Goal: Navigation & Orientation: Find specific page/section

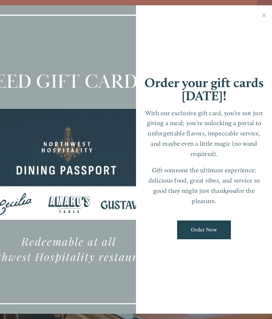
click at [268, 17] on link "Close" at bounding box center [264, 16] width 14 height 20
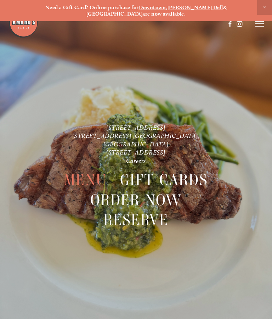
click at [261, 26] on line at bounding box center [259, 26] width 8 height 0
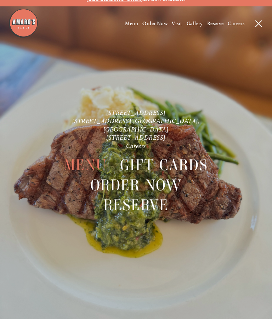
click at [82, 155] on span "Menu" at bounding box center [85, 165] width 42 height 20
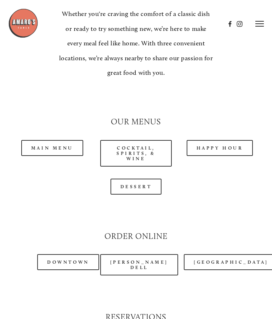
scroll to position [576, 0]
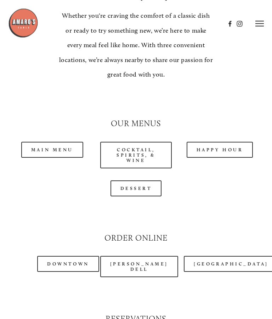
click at [46, 142] on link "Main Menu" at bounding box center [52, 150] width 62 height 16
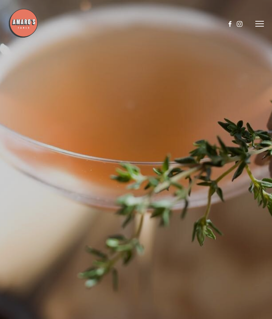
scroll to position [15, 0]
